Goal: Task Accomplishment & Management: Complete application form

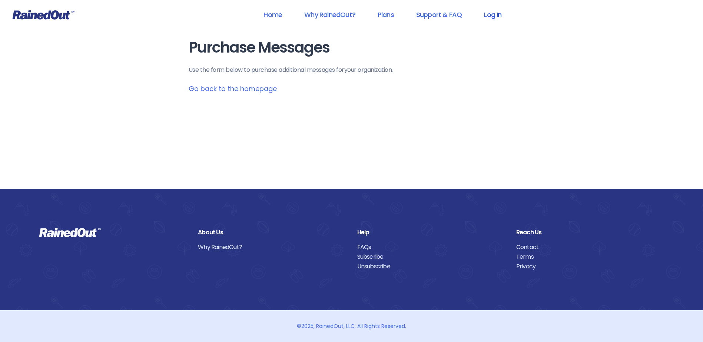
click at [498, 15] on link "Log In" at bounding box center [492, 14] width 37 height 17
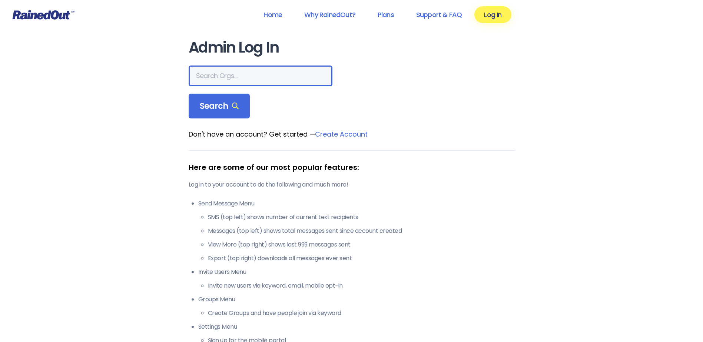
click at [226, 79] on input "text" at bounding box center [261, 76] width 144 height 21
type input "hfah"
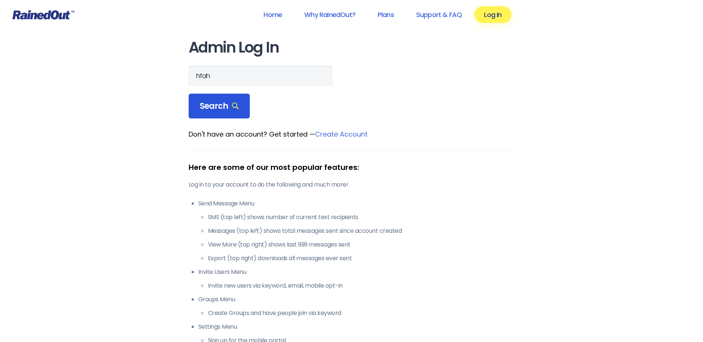
click at [223, 106] on span "Search" at bounding box center [219, 106] width 39 height 10
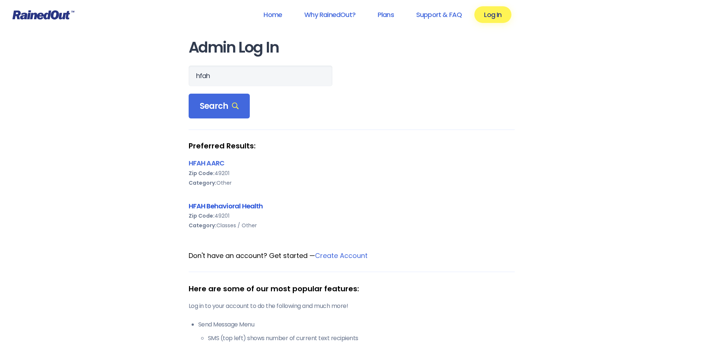
click at [229, 207] on link "HFAH Behavioral Health" at bounding box center [226, 205] width 74 height 9
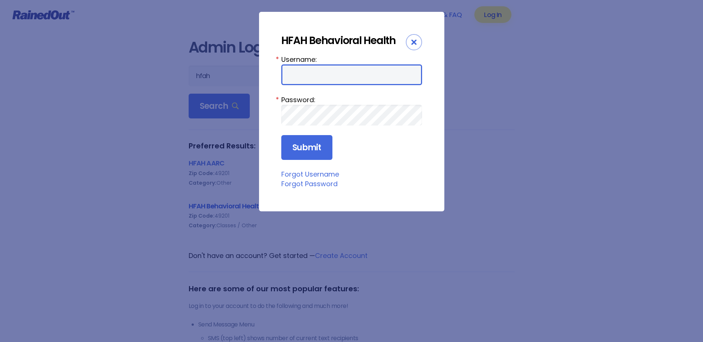
type input "chargenurse"
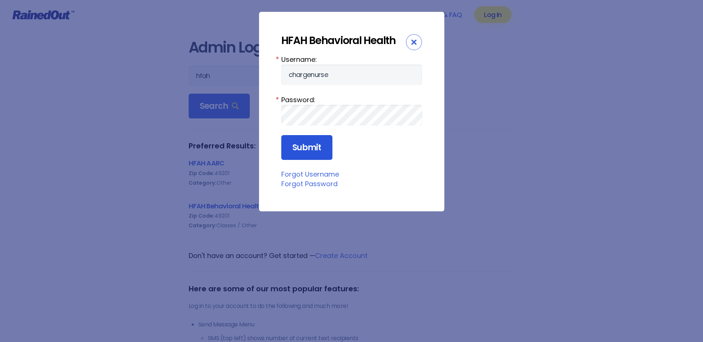
click at [309, 149] on input "Submit" at bounding box center [306, 147] width 51 height 25
